Goal: Transaction & Acquisition: Purchase product/service

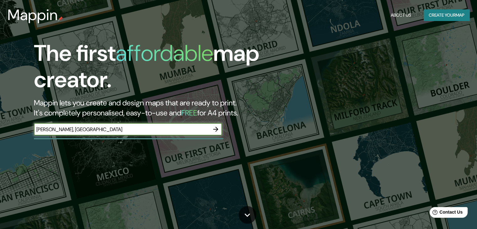
type input "marques de monteagudo, madrid"
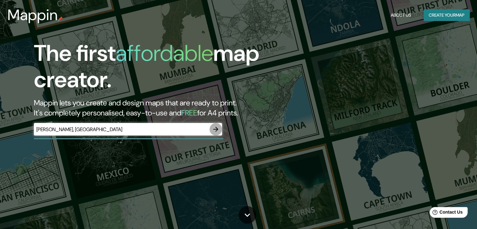
click at [217, 129] on icon "button" at bounding box center [215, 129] width 5 height 5
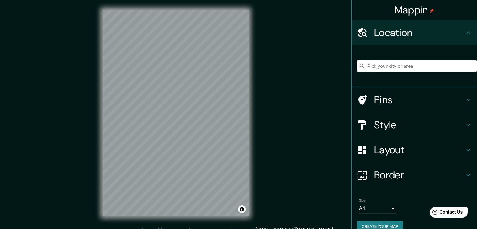
click at [398, 65] on input "Pick your city or area" at bounding box center [417, 65] width 121 height 11
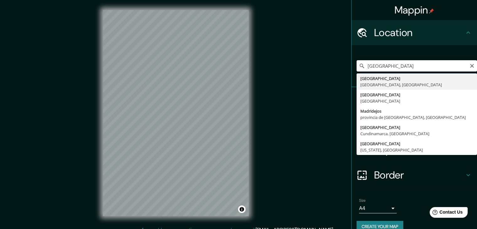
type input "Madrid, Madrid, España"
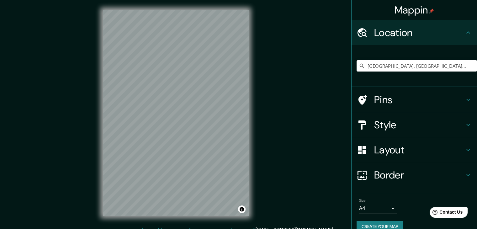
click at [439, 147] on h4 "Layout" at bounding box center [419, 150] width 90 height 13
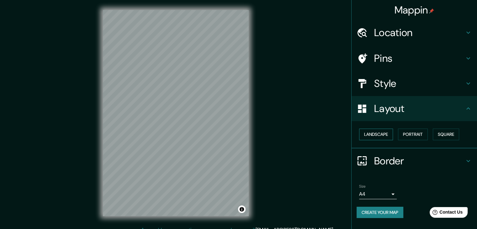
click at [383, 133] on button "Landscape" at bounding box center [376, 135] width 34 height 12
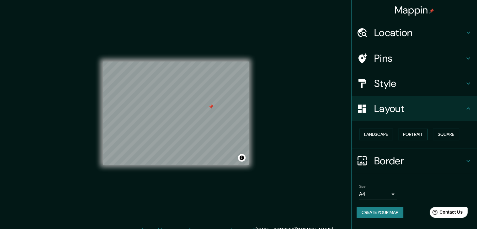
click at [212, 109] on div at bounding box center [211, 106] width 5 height 5
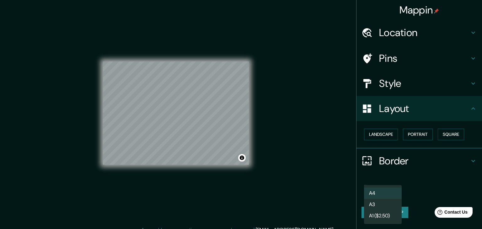
click at [393, 193] on body "Mappin Location Madrid, Madrid, España Pins Style Layout Landscape Portrait Squ…" at bounding box center [241, 114] width 482 height 229
click at [390, 204] on li "A3" at bounding box center [383, 204] width 38 height 11
type input "a4"
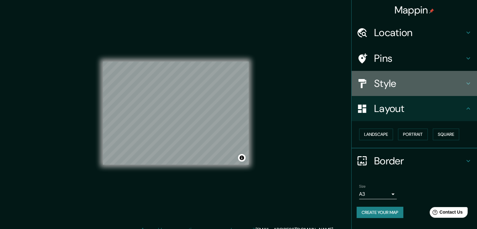
click at [462, 77] on h4 "Style" at bounding box center [419, 83] width 90 height 13
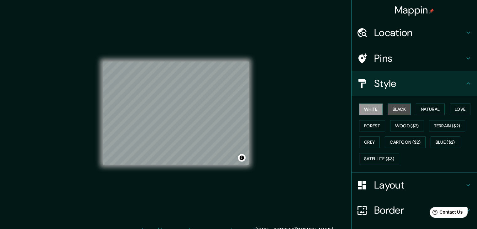
click at [400, 107] on button "Black" at bounding box center [400, 110] width 24 height 12
click at [372, 107] on button "White" at bounding box center [371, 110] width 24 height 12
click at [429, 107] on button "Natural" at bounding box center [430, 110] width 29 height 12
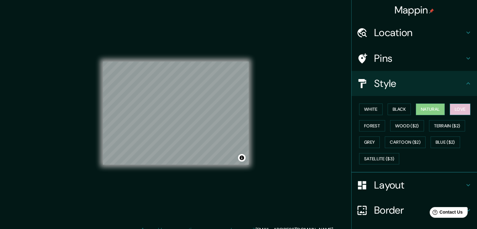
click at [453, 108] on button "Love" at bounding box center [460, 110] width 21 height 12
click at [431, 105] on button "Natural" at bounding box center [430, 110] width 29 height 12
click at [370, 124] on button "Forest" at bounding box center [372, 126] width 26 height 12
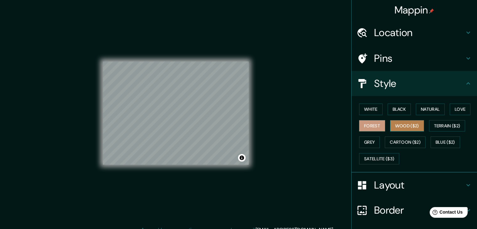
click at [402, 125] on button "Wood ($2)" at bounding box center [407, 126] width 34 height 12
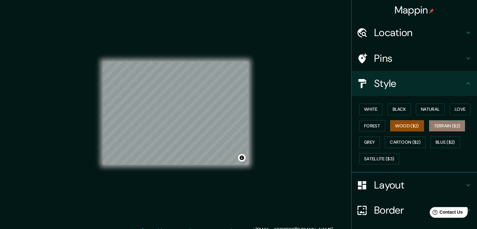
click at [440, 126] on button "Terrain ($2)" at bounding box center [447, 126] width 36 height 12
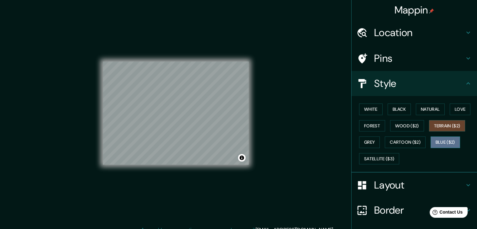
click at [435, 140] on button "Blue ($2)" at bounding box center [445, 143] width 29 height 12
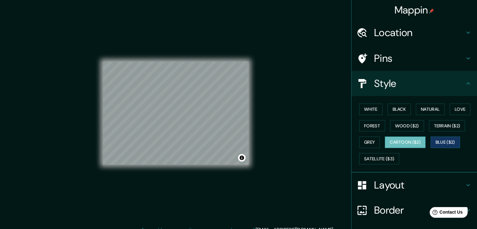
click at [408, 140] on button "Cartoon ($2)" at bounding box center [405, 143] width 41 height 12
click at [370, 142] on button "Grey" at bounding box center [369, 143] width 21 height 12
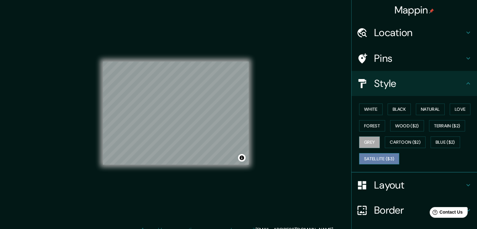
click at [370, 156] on button "Satellite ($3)" at bounding box center [379, 159] width 40 height 12
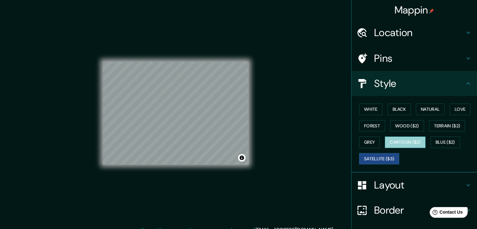
click at [392, 143] on button "Cartoon ($2)" at bounding box center [405, 143] width 41 height 12
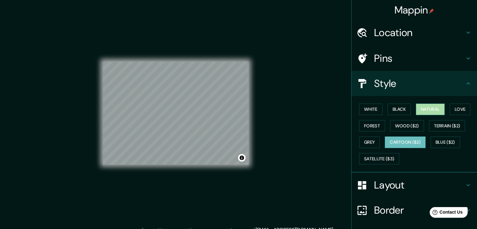
click at [428, 106] on button "Natural" at bounding box center [430, 110] width 29 height 12
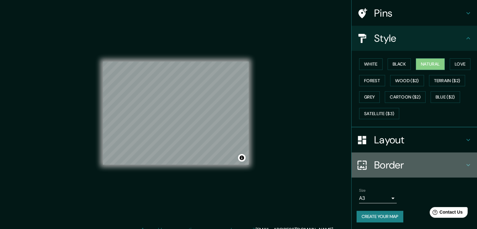
click at [416, 162] on h4 "Border" at bounding box center [419, 165] width 90 height 13
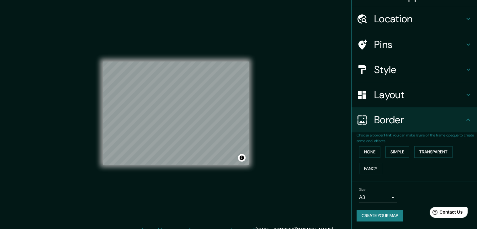
scroll to position [13, 0]
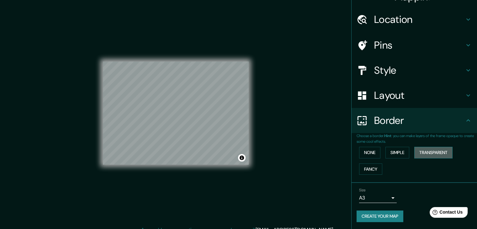
click at [422, 156] on button "Transparent" at bounding box center [434, 153] width 38 height 12
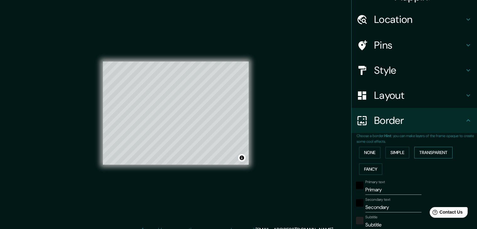
click at [422, 156] on button "Transparent" at bounding box center [434, 153] width 38 height 12
type input "223"
type input "37"
click at [362, 157] on button "None" at bounding box center [369, 153] width 21 height 12
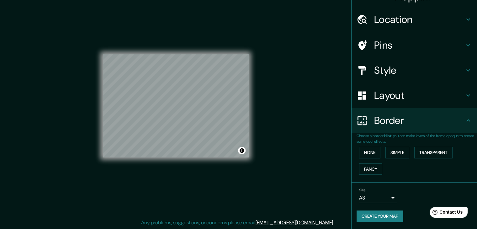
scroll to position [0, 0]
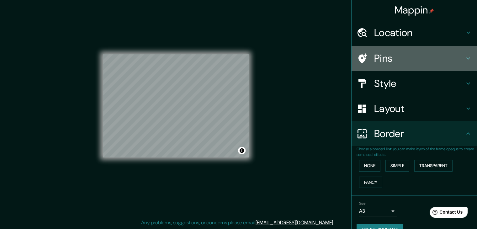
click at [446, 56] on h4 "Pins" at bounding box center [419, 58] width 90 height 13
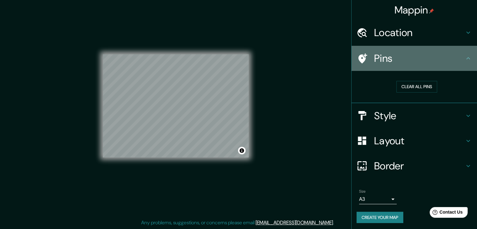
click at [446, 56] on h4 "Pins" at bounding box center [419, 58] width 90 height 13
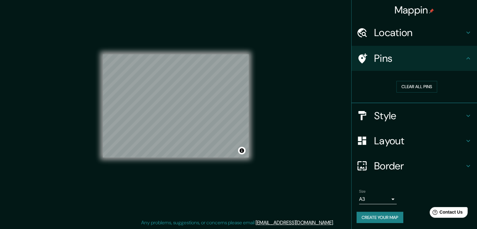
click at [376, 224] on div "Size A3 a4 Create your map" at bounding box center [414, 208] width 115 height 42
click at [379, 218] on button "Create your map" at bounding box center [380, 218] width 47 height 12
click at [368, 214] on button "Create your map" at bounding box center [380, 218] width 47 height 12
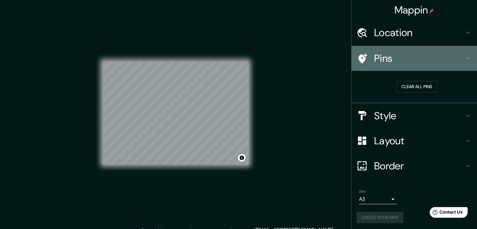
click at [465, 59] on icon at bounding box center [469, 59] width 8 height 8
click at [466, 56] on icon at bounding box center [469, 59] width 8 height 8
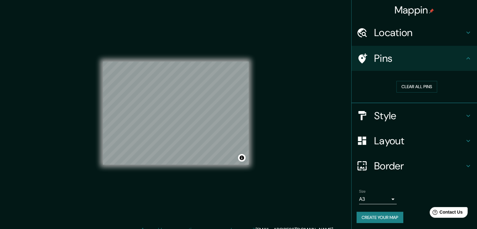
click at [296, 64] on div "Mappin Location Madrid, Madrid, España Pins Clear all pins Style Layout Border …" at bounding box center [238, 118] width 477 height 236
click at [368, 220] on button "Create your map" at bounding box center [380, 218] width 47 height 12
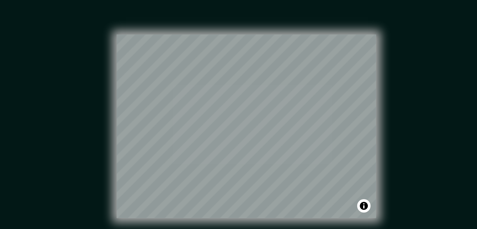
scroll to position [7, 0]
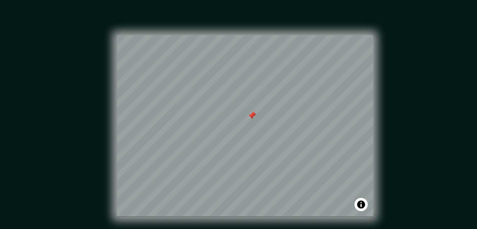
click at [179, 99] on div at bounding box center [179, 100] width 5 height 5
click at [179, 54] on div at bounding box center [176, 54] width 146 height 0
click at [181, 95] on div at bounding box center [181, 96] width 5 height 5
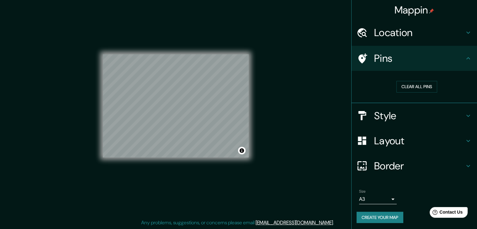
scroll to position [1, 0]
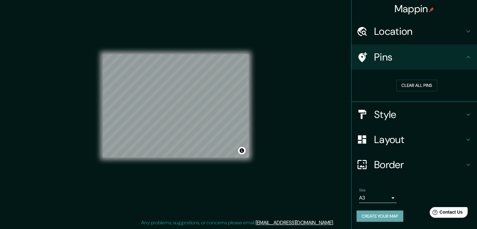
click at [364, 213] on button "Create your map" at bounding box center [380, 217] width 47 height 12
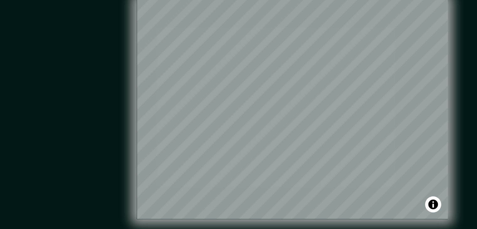
scroll to position [0, 0]
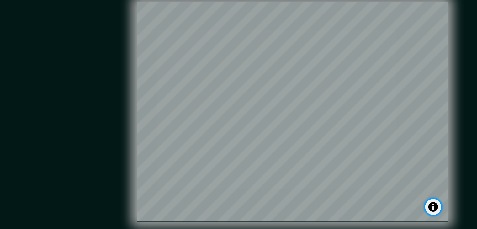
click at [243, 161] on button "Toggle attribution" at bounding box center [242, 158] width 8 height 8
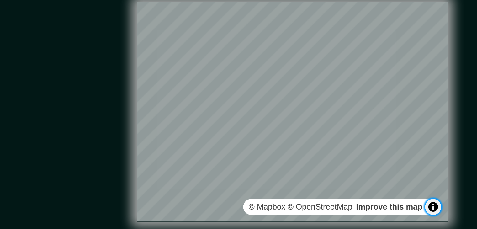
click at [243, 161] on button "Toggle attribution" at bounding box center [242, 158] width 8 height 8
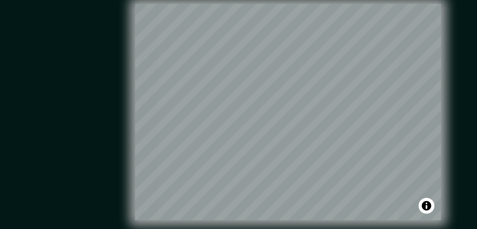
click at [255, 132] on div "© Mapbox © OpenStreetMap Improve this map" at bounding box center [176, 113] width 166 height 226
